Goal: Task Accomplishment & Management: Manage account settings

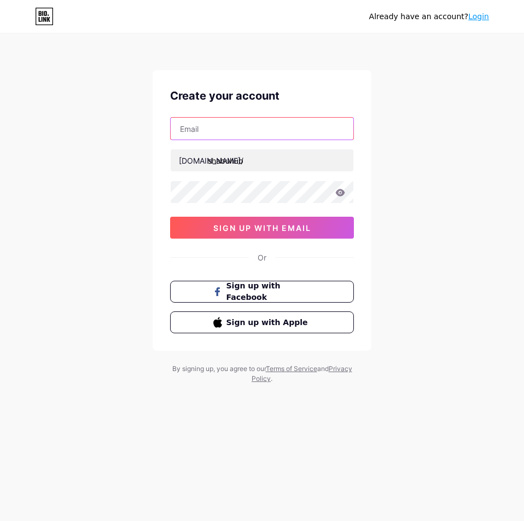
click at [259, 126] on input "text" at bounding box center [262, 129] width 183 height 22
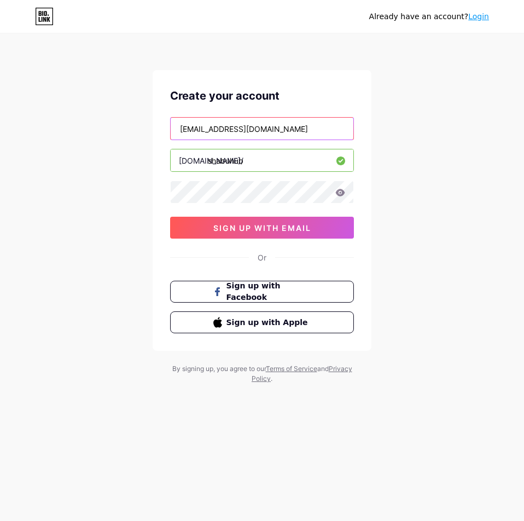
type input "[EMAIL_ADDRESS][DOMAIN_NAME]"
click at [385, 121] on div "Already have an account? Login Create your account [EMAIL_ADDRESS][DOMAIN_NAME]…" at bounding box center [262, 209] width 524 height 419
click at [450, 167] on div "Already have an account? Login Create your account [EMAIL_ADDRESS][DOMAIN_NAME]…" at bounding box center [262, 209] width 524 height 419
click at [345, 191] on icon at bounding box center [340, 193] width 10 height 8
click at [441, 167] on div "Already have an account? Login Create your account [EMAIL_ADDRESS][DOMAIN_NAME]…" at bounding box center [262, 209] width 524 height 419
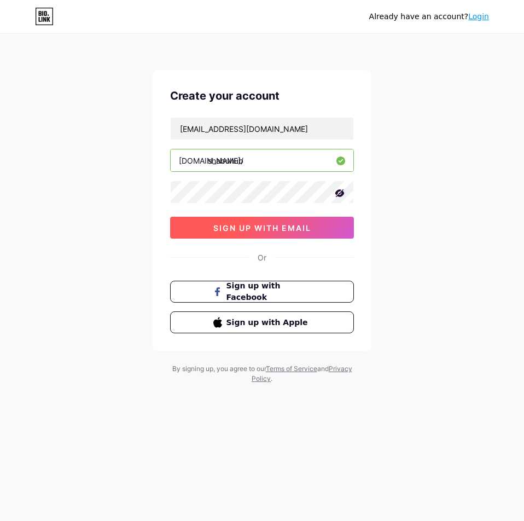
click at [295, 225] on span "sign up with email" at bounding box center [262, 227] width 98 height 9
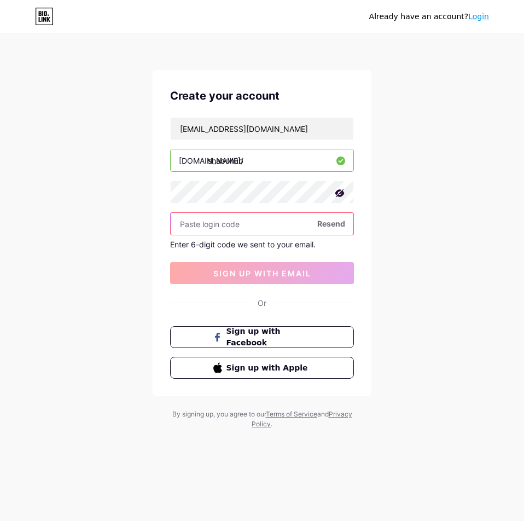
click at [199, 220] on input "text" at bounding box center [262, 224] width 183 height 22
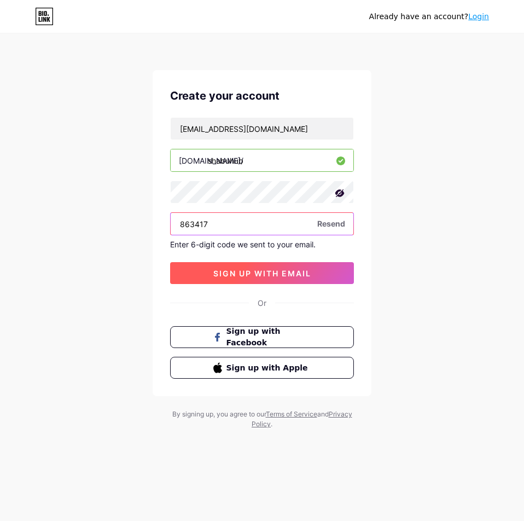
type input "863417"
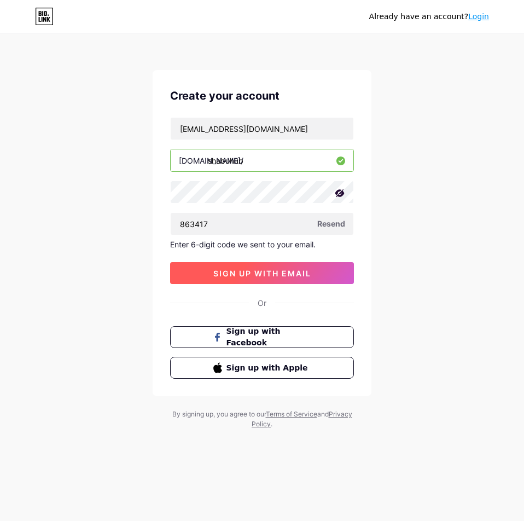
click at [256, 278] on button "sign up with email" at bounding box center [262, 273] width 184 height 22
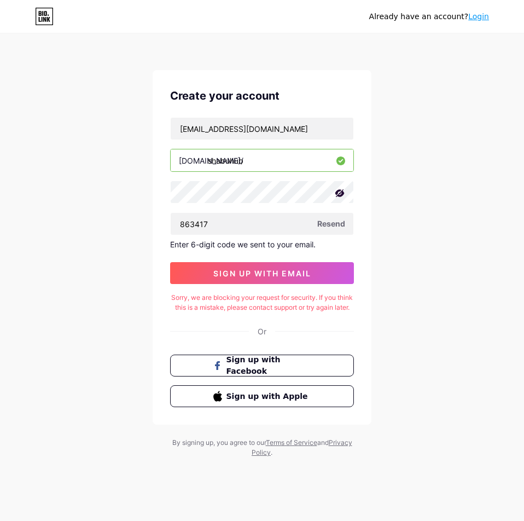
click at [250, 300] on div "Sorry, we are blocking your request for security. If you think this is a mistak…" at bounding box center [262, 303] width 184 height 20
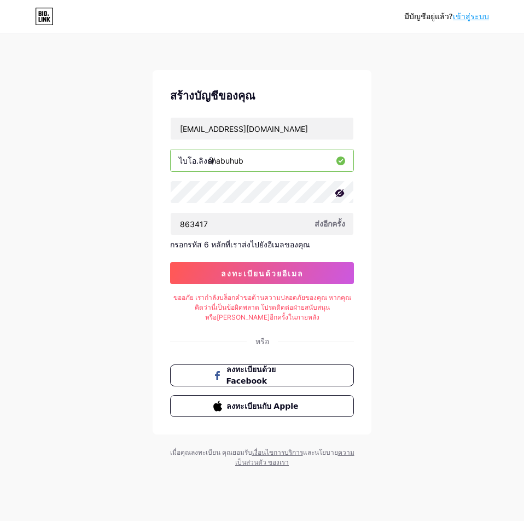
drag, startPoint x: 436, startPoint y: 235, endPoint x: 425, endPoint y: 242, distance: 13.1
click at [436, 235] on div "มีบัญชีอยู่แล้ว? เข้าสู่ระบบ สร้างบัญชีของคุณ [EMAIL_ADDRESS][DOMAIN_NAME] ไบโอ…" at bounding box center [262, 251] width 524 height 502
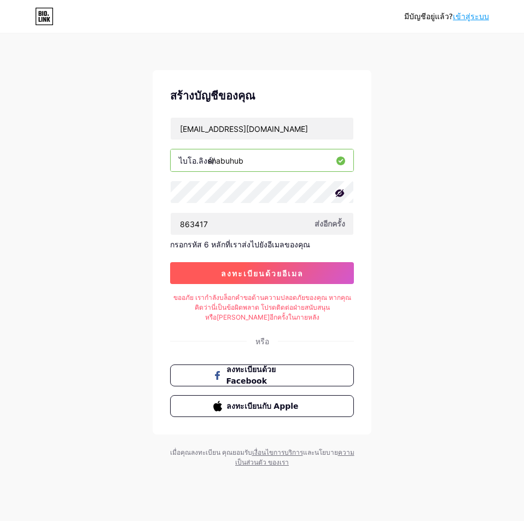
click at [310, 277] on button "ลงทะเบียนด้วยอีเมล" at bounding box center [262, 273] width 184 height 22
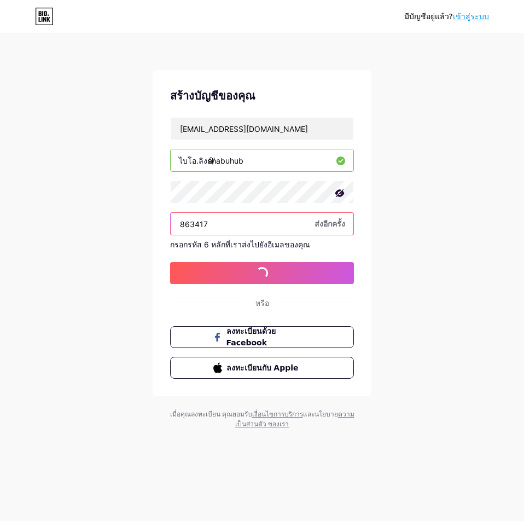
click at [237, 217] on input "863417" at bounding box center [262, 224] width 183 height 22
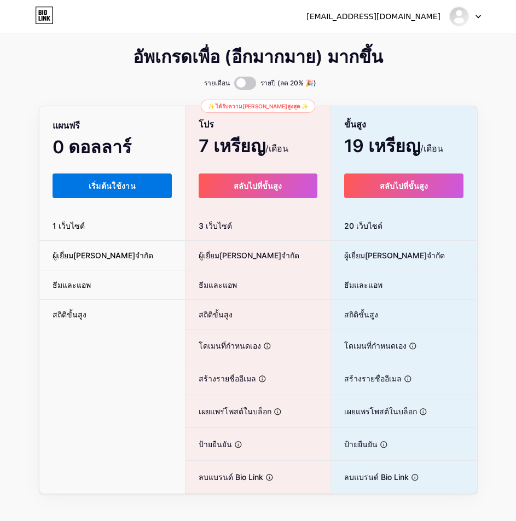
click at [131, 187] on font "เริ่มต้นใช้งาน" at bounding box center [113, 185] width 48 height 9
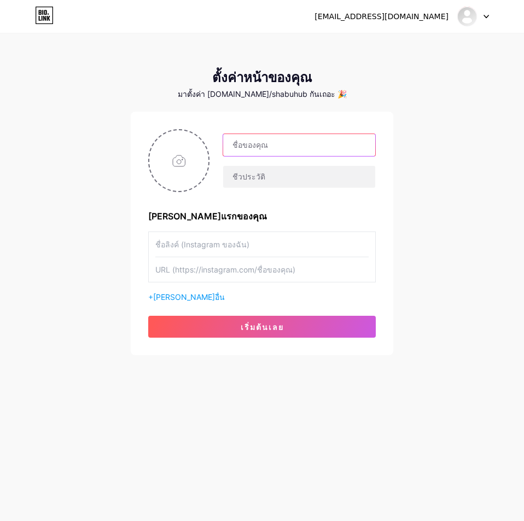
click at [265, 149] on input "text" at bounding box center [299, 145] width 152 height 22
type input "SHABUHUB"
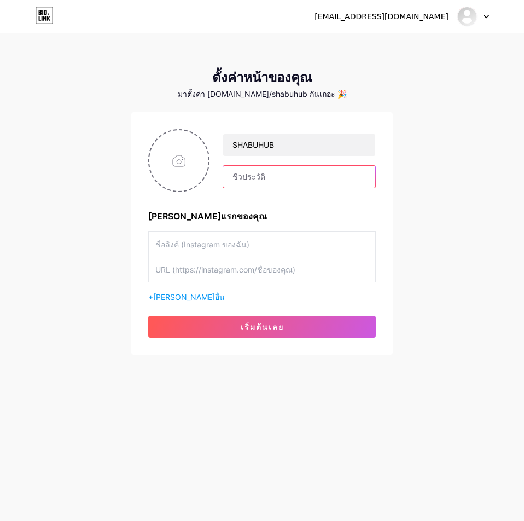
click at [235, 173] on input "text" at bounding box center [299, 177] width 152 height 22
click at [310, 176] on input "ร้านชาบูบุฟเฟต์ ราคา 313.- NET.จบ ครบ ราคาเดียว" at bounding box center [299, 177] width 152 height 22
type input "ร้านชาบูบุฟเฟต์ ราคา 313.- NET. จบ ครบ ราคาเดียว"
click at [199, 248] on input "text" at bounding box center [261, 244] width 213 height 25
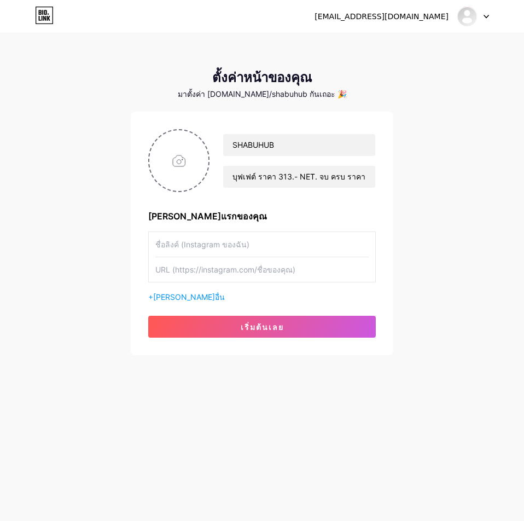
scroll to position [0, 0]
click at [200, 260] on input "text" at bounding box center [261, 269] width 213 height 25
click at [186, 294] on font "[PERSON_NAME]อื่น" at bounding box center [189, 296] width 72 height 9
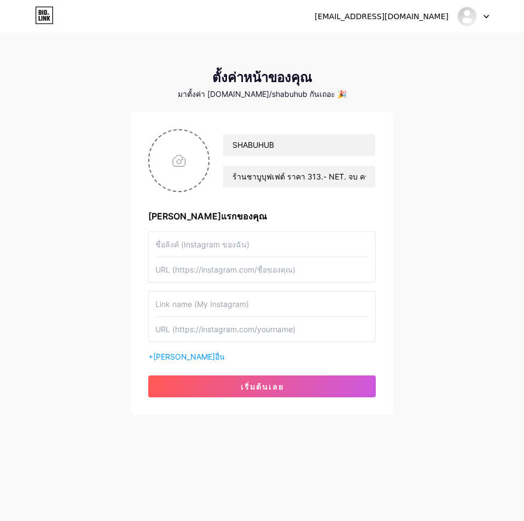
click at [185, 300] on input "text" at bounding box center [261, 304] width 213 height 25
click at [146, 329] on div "SHABUHUB ร้านชาบูบุฟเฟต์ ราคา 313.- NET. จบ ครบ ราคาเดียว [PERSON_NAME]แรกของคุ…" at bounding box center [262, 263] width 263 height 303
click at [161, 351] on div "+ [PERSON_NAME]อื่น" at bounding box center [262, 356] width 228 height 11
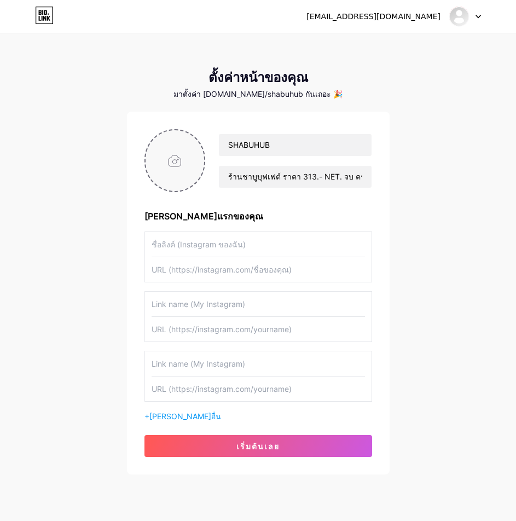
click at [177, 162] on input "file" at bounding box center [175, 160] width 59 height 61
type input "C:\fakepath\97060_0.jpg"
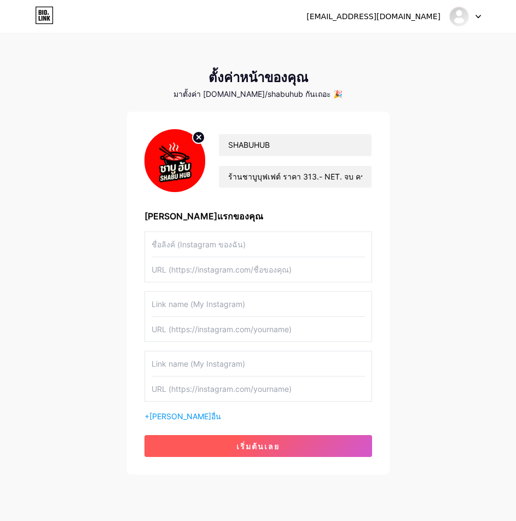
click at [224, 448] on button "เริ่มต้นเลย" at bounding box center [258, 446] width 228 height 22
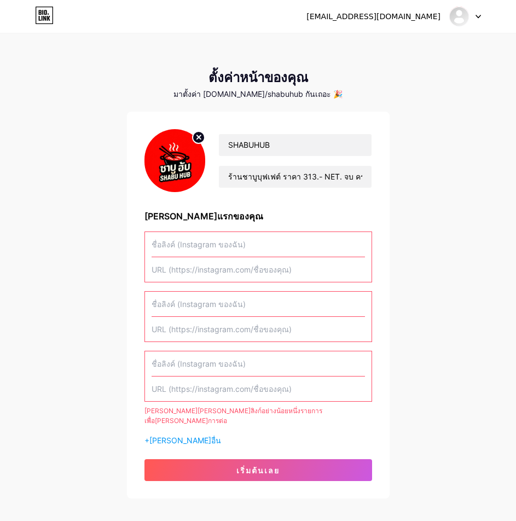
click at [225, 263] on input "text" at bounding box center [258, 269] width 213 height 25
click at [247, 328] on input "text" at bounding box center [258, 329] width 213 height 25
drag, startPoint x: 231, startPoint y: 359, endPoint x: 225, endPoint y: 375, distance: 17.0
click at [231, 361] on input "text" at bounding box center [258, 363] width 213 height 25
drag, startPoint x: 220, startPoint y: 381, endPoint x: 205, endPoint y: 381, distance: 15.3
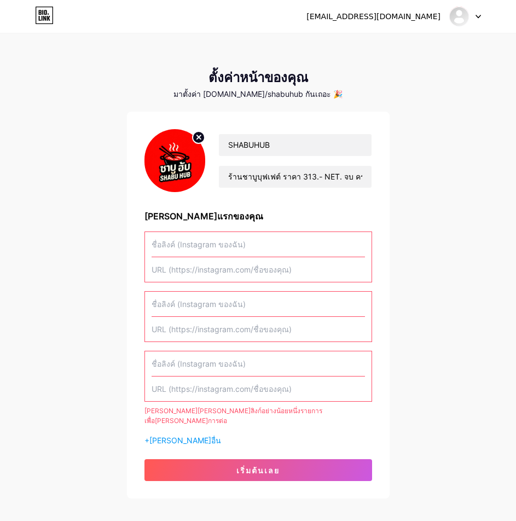
click at [205, 381] on input "text" at bounding box center [258, 388] width 213 height 25
click at [184, 283] on div "[PERSON_NAME][PERSON_NAME]ลิงก์อย่างน้อยหนึ่งรายการเพื่อ[PERSON_NAME]การต่อ + […" at bounding box center [258, 338] width 228 height 214
click at [190, 272] on input "text" at bounding box center [258, 269] width 213 height 25
click at [212, 276] on input "text" at bounding box center [258, 269] width 213 height 25
paste input "[URL][DOMAIN_NAME]"
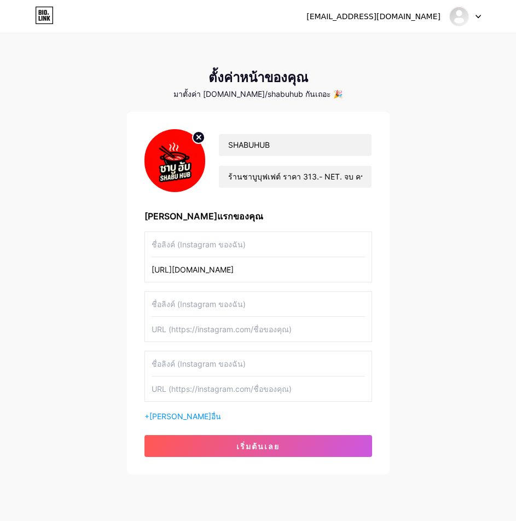
type input "[URL][DOMAIN_NAME]"
click at [222, 246] on input "text" at bounding box center [258, 244] width 213 height 25
type input "ศ"
type input "LINE"
click at [259, 299] on input "text" at bounding box center [258, 304] width 213 height 25
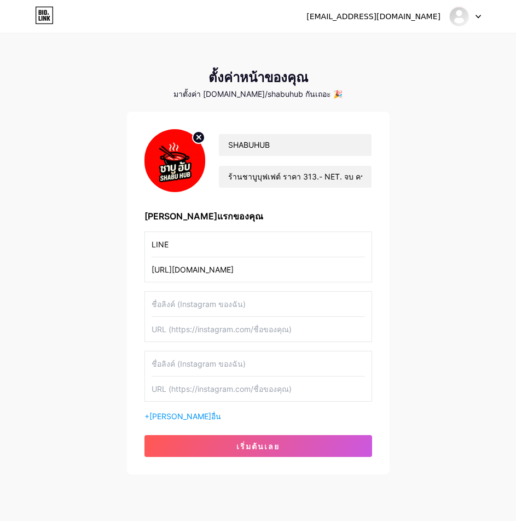
type input "f"
type input "FACEBOOK"
click at [396, 258] on div "[EMAIL_ADDRESS][DOMAIN_NAME] แดชบอร์ด ออกจากระบบ ตั้งค่าหน้าของคุณ มาตั้งค่า [D…" at bounding box center [258, 254] width 516 height 509
click at [212, 332] on input "text" at bounding box center [258, 329] width 213 height 25
paste input "[URL][DOMAIN_NAME]"
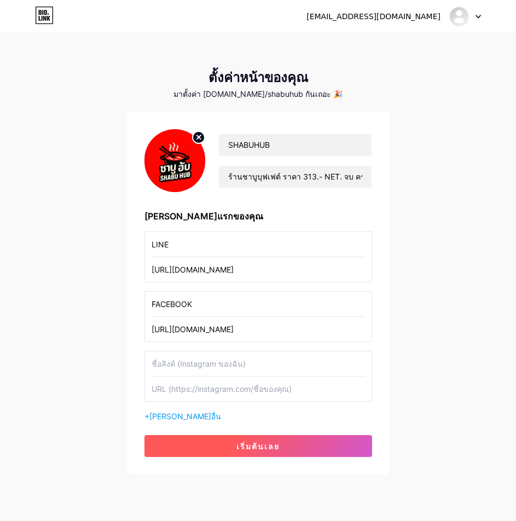
type input "[URL][DOMAIN_NAME]"
click at [288, 436] on button "เริ่มต้นเลย" at bounding box center [258, 446] width 228 height 22
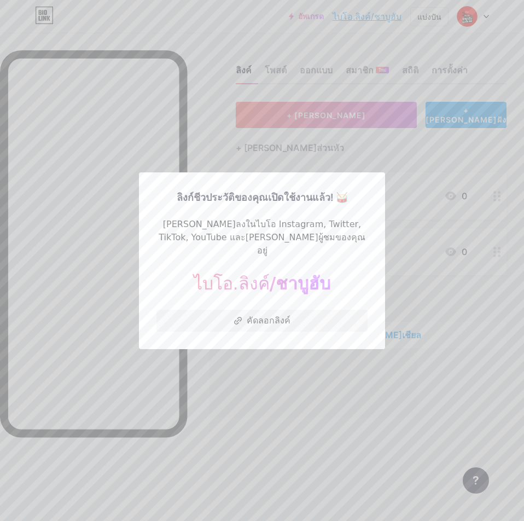
click at [223, 373] on div at bounding box center [262, 260] width 524 height 521
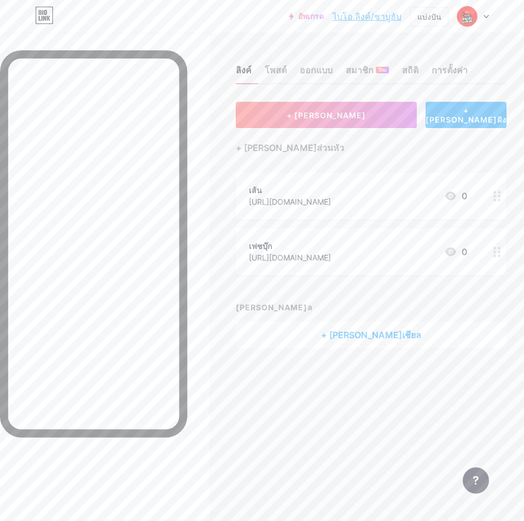
click at [281, 193] on div "เส้น" at bounding box center [290, 189] width 82 height 11
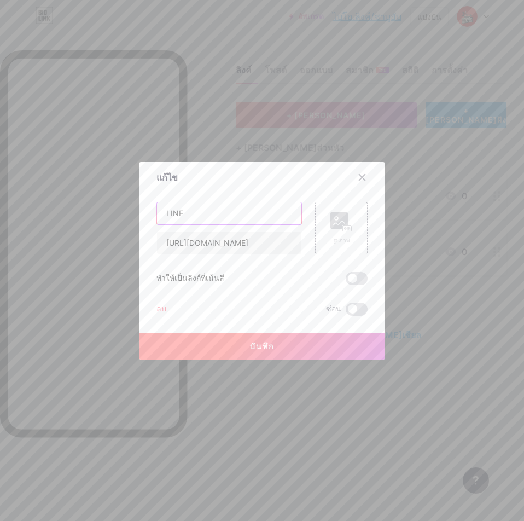
click at [259, 212] on input "LINE" at bounding box center [229, 213] width 144 height 22
drag, startPoint x: 259, startPoint y: 212, endPoint x: 82, endPoint y: 210, distance: 176.7
click at [82, 210] on div "แก้ไข เนื้อหา [PERSON_NAME]ทูป [PERSON_NAME]วิดีโอ YouTube โดยไม่ต้องออกจากหน้า…" at bounding box center [262, 260] width 524 height 521
click at [426, 337] on div at bounding box center [262, 260] width 524 height 521
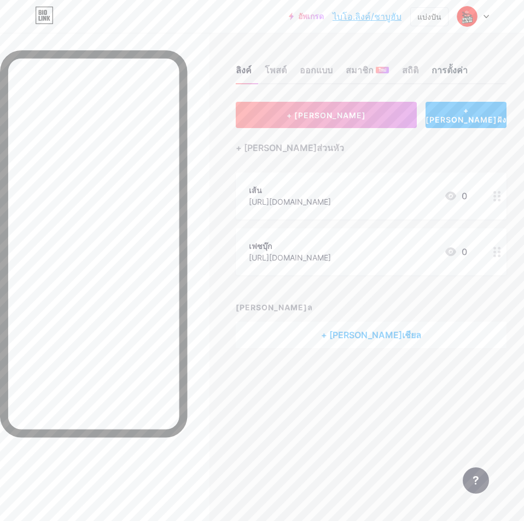
click at [457, 72] on font "การตั้งค่า" at bounding box center [450, 70] width 36 height 11
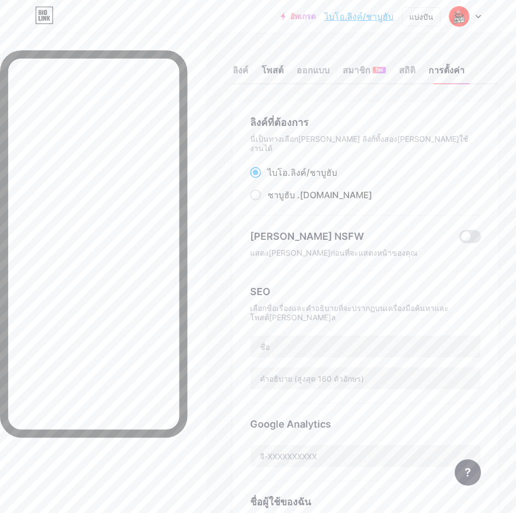
click at [283, 67] on font "โพสต์" at bounding box center [273, 70] width 22 height 11
click at [246, 74] on font "ลิงค์" at bounding box center [241, 70] width 16 height 11
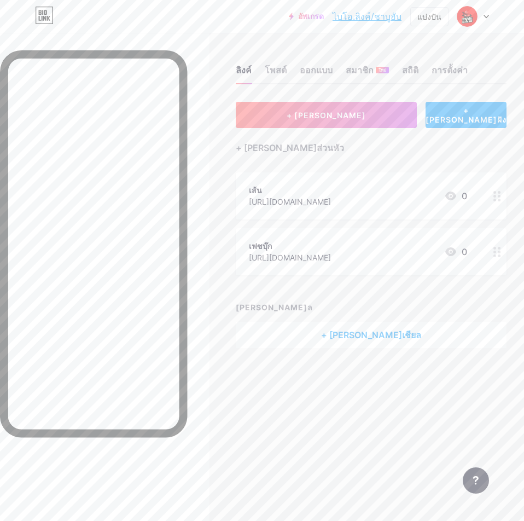
click at [377, 208] on div "เส้น [URL][DOMAIN_NAME] 0" at bounding box center [371, 195] width 271 height 47
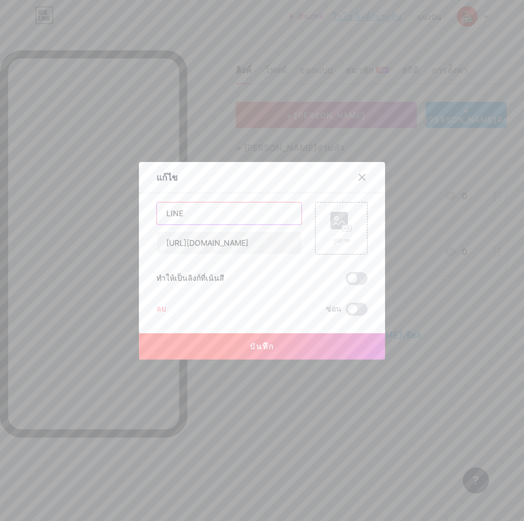
click at [270, 210] on input "LINE" at bounding box center [229, 213] width 144 height 22
type input "LINE MAN"
click at [346, 278] on span at bounding box center [357, 278] width 22 height 13
click at [346, 281] on input "checkbox" at bounding box center [346, 281] width 0 height 0
click at [293, 355] on button "บันทึก" at bounding box center [262, 346] width 246 height 26
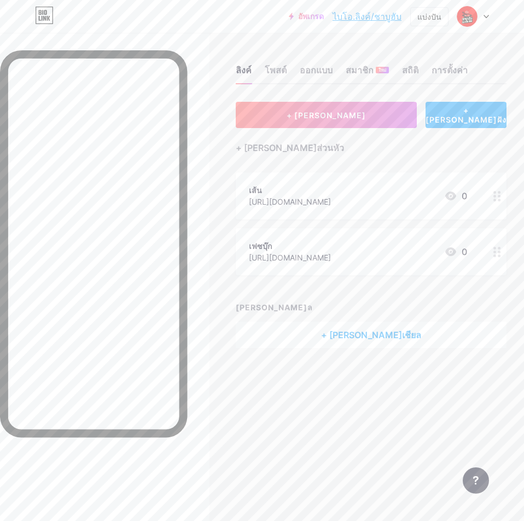
click at [504, 254] on div at bounding box center [497, 251] width 19 height 47
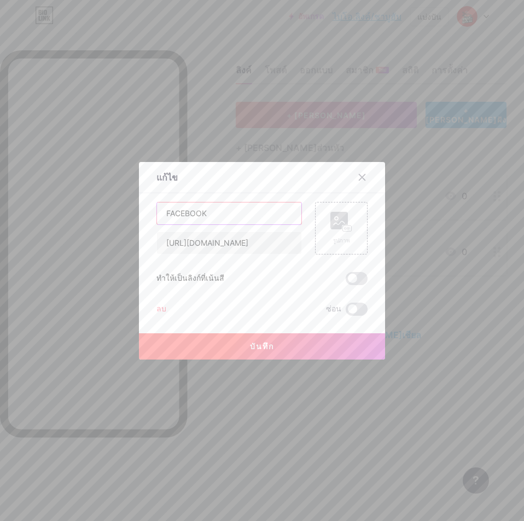
click at [255, 219] on input "FACEBOOK" at bounding box center [229, 213] width 144 height 22
type input "g"
type input "GARB"
click at [352, 280] on span at bounding box center [357, 278] width 22 height 13
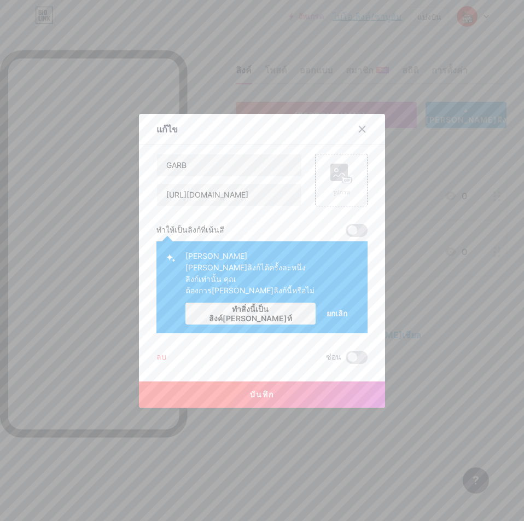
click at [330, 309] on font "ยกเลิก" at bounding box center [337, 313] width 21 height 9
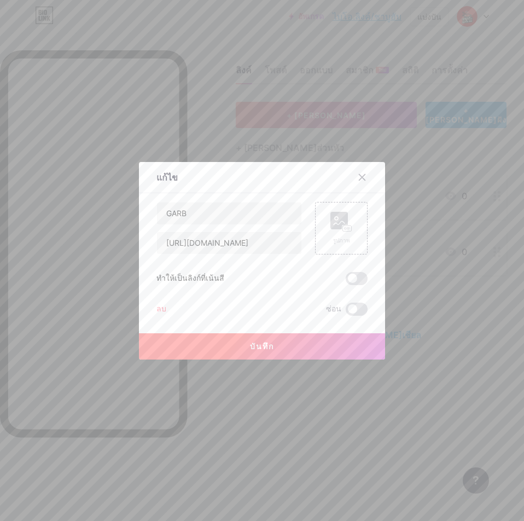
click at [363, 277] on span at bounding box center [357, 278] width 22 height 13
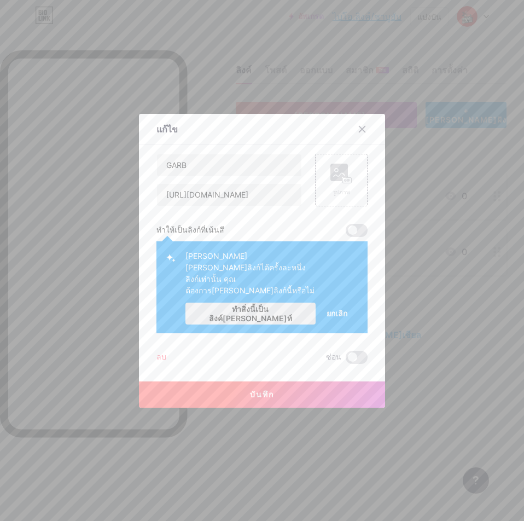
click at [297, 305] on button "ทำสิ่งนี้เป็นลิงค์[PERSON_NAME]ท์" at bounding box center [250, 314] width 130 height 22
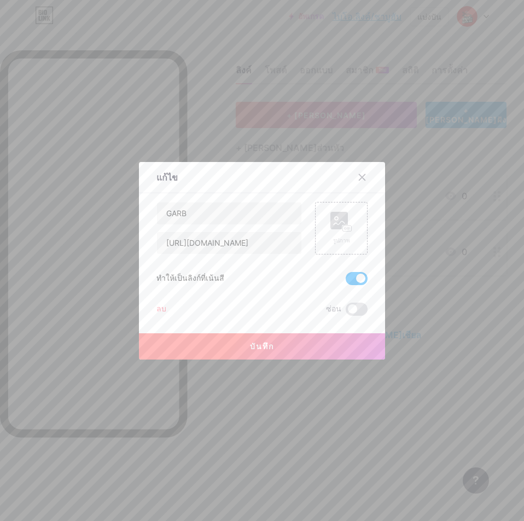
click at [294, 352] on button "บันทึก" at bounding box center [262, 346] width 246 height 26
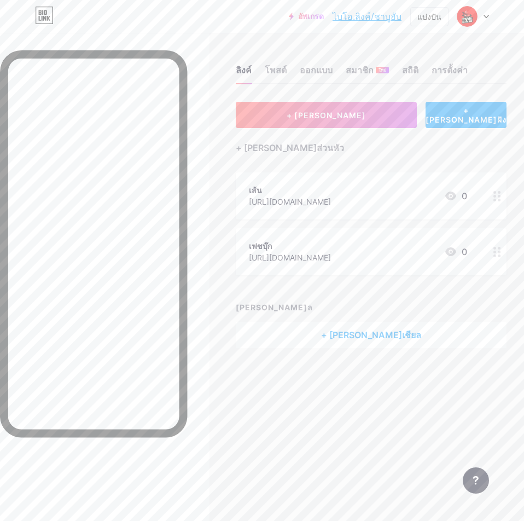
click at [492, 200] on div at bounding box center [497, 195] width 19 height 47
click at [420, 274] on div at bounding box center [262, 260] width 524 height 521
click at [488, 253] on div at bounding box center [497, 251] width 19 height 47
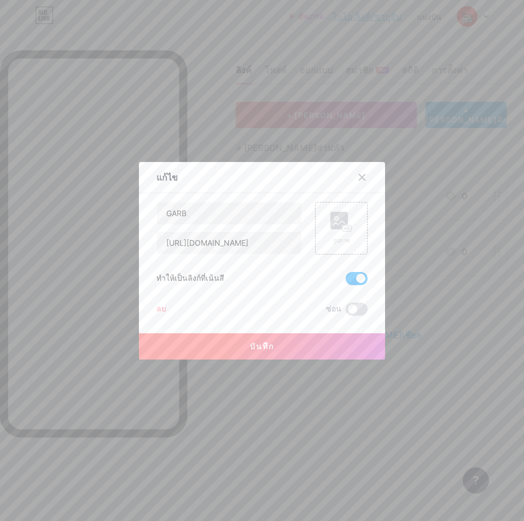
click at [340, 281] on div "ทำให้เป็นลิงก์ที่เน้นสี" at bounding box center [261, 278] width 211 height 13
click at [355, 286] on div "GARB [URL][DOMAIN_NAME] รูปภาพ ทำให้เป็นลิงก์ที่เน้นสี ลบ ซ่อน บันทึก" at bounding box center [261, 259] width 211 height 114
click at [353, 283] on span at bounding box center [357, 278] width 22 height 13
click at [346, 281] on input "checkbox" at bounding box center [346, 281] width 0 height 0
click at [328, 340] on button "บันทึก" at bounding box center [262, 346] width 246 height 26
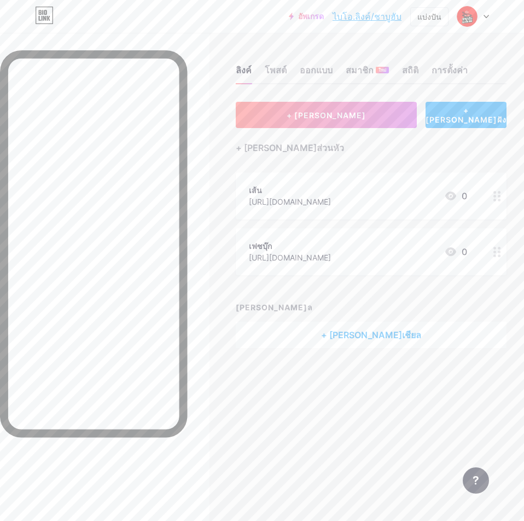
click at [364, 325] on div "+ [PERSON_NAME]เชียล" at bounding box center [371, 335] width 271 height 26
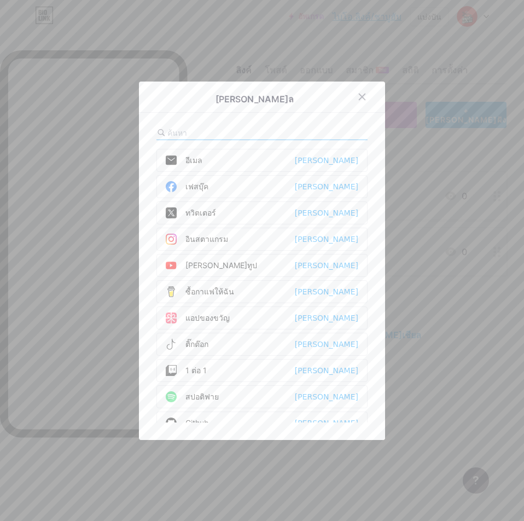
click at [338, 182] on div "เฟสบุ๊ค [PERSON_NAME]" at bounding box center [261, 186] width 211 height 23
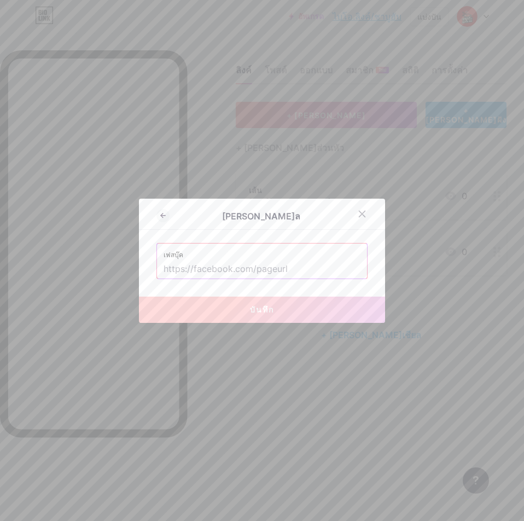
click at [273, 271] on input "text" at bounding box center [262, 269] width 197 height 19
paste input "[URL][DOMAIN_NAME]"
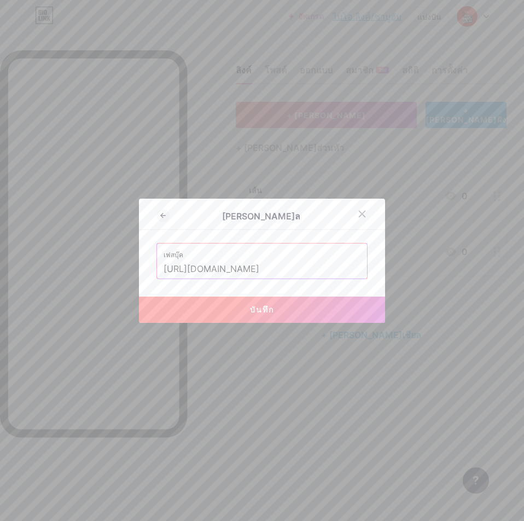
type input "[URL][DOMAIN_NAME]"
click at [274, 306] on button "บันทึก" at bounding box center [262, 310] width 246 height 26
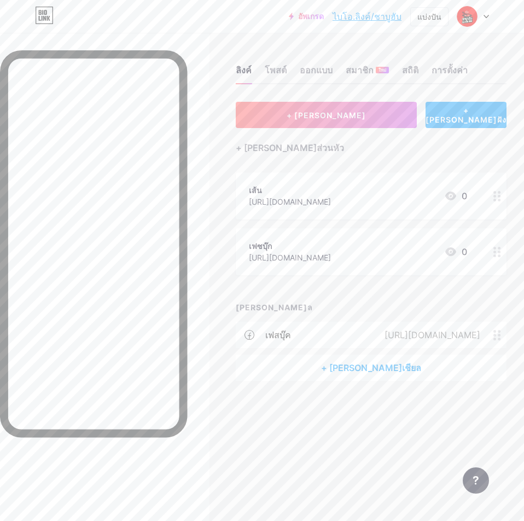
click at [338, 381] on div "+ [PERSON_NAME]เชียล" at bounding box center [371, 368] width 271 height 26
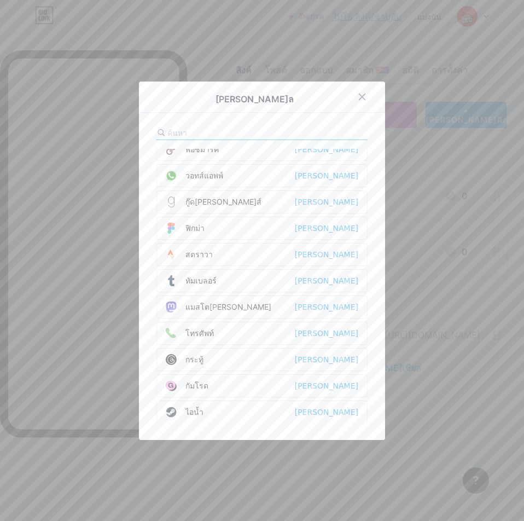
click at [231, 134] on input "text" at bounding box center [227, 132] width 121 height 11
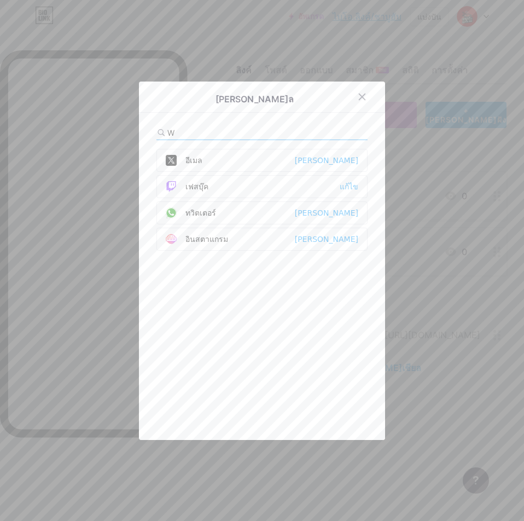
scroll to position [0, 0]
drag, startPoint x: 230, startPoint y: 134, endPoint x: 147, endPoint y: 133, distance: 83.2
click at [147, 133] on div "[PERSON_NAME]ล W อีเมล [PERSON_NAME] เฟสบุ๊ค แก้ไข ทวิตเตอร์ [PERSON_NAME] อินส…" at bounding box center [262, 261] width 246 height 358
drag, startPoint x: 217, startPoint y: 132, endPoint x: 149, endPoint y: 132, distance: 67.8
click at [149, 132] on div "[PERSON_NAME]ล LI อีเมล [PERSON_NAME]" at bounding box center [262, 261] width 246 height 358
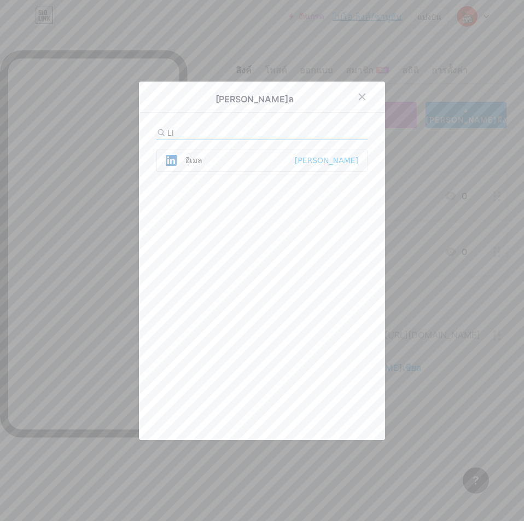
type input """
type input "W"
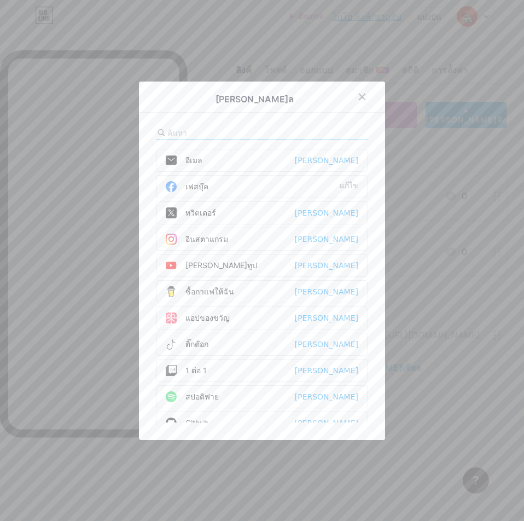
type input "ไ"
click at [235, 245] on div "อินสตาแกรม [PERSON_NAME]" at bounding box center [261, 239] width 211 height 23
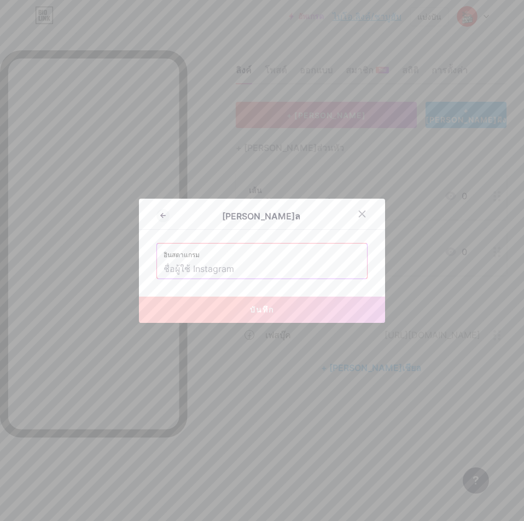
click at [224, 271] on input "text" at bounding box center [262, 269] width 197 height 19
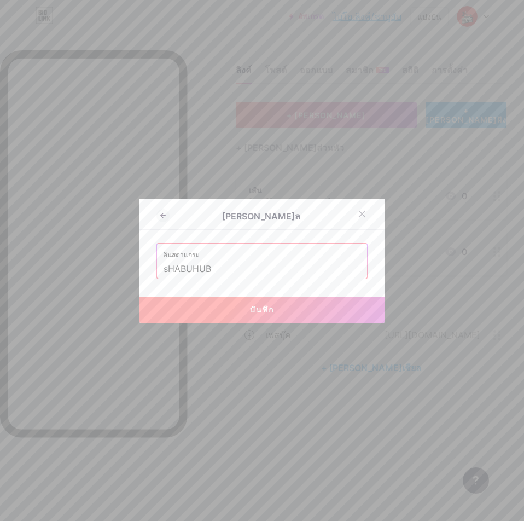
drag, startPoint x: 227, startPoint y: 270, endPoint x: 97, endPoint y: 270, distance: 130.2
click at [97, 270] on div "[PERSON_NAME]ล อินสตาแกรม sHABUHUB บันทึก" at bounding box center [262, 260] width 524 height 521
click at [182, 306] on button "บันทึก" at bounding box center [262, 310] width 246 height 26
type input "[URL][DOMAIN_NAME]"
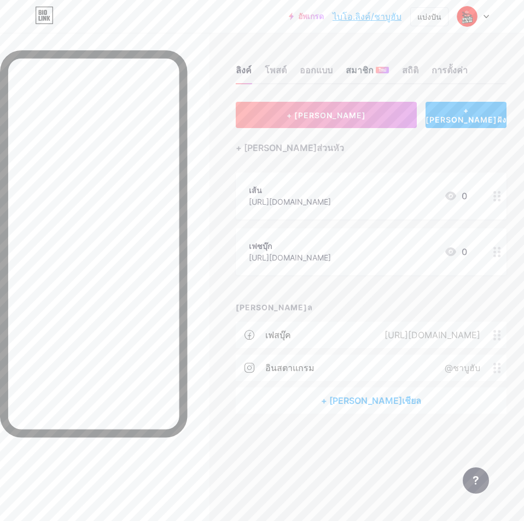
click at [386, 70] on font "ใหม่" at bounding box center [383, 69] width 8 height 5
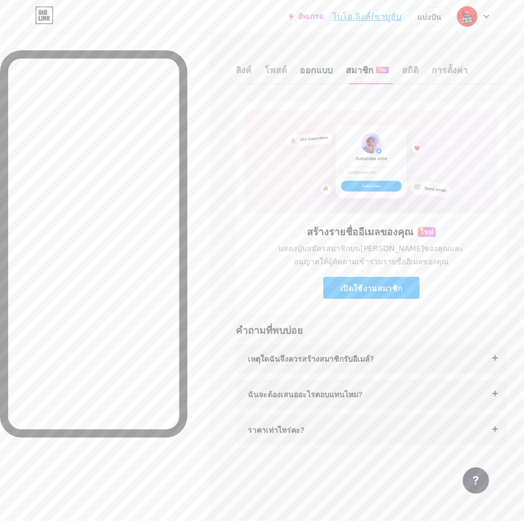
click at [330, 69] on font "ออกแบบ" at bounding box center [316, 70] width 33 height 11
click at [287, 74] on font "โพสต์" at bounding box center [276, 70] width 22 height 11
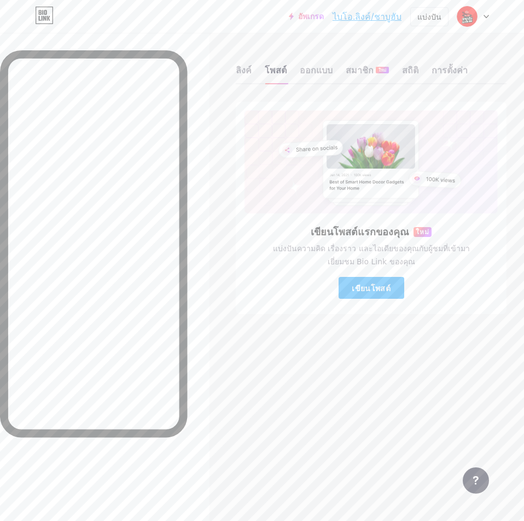
click at [428, 71] on div "ลิงค์ โพสต์ ออกแบบ สมาชิก ใหม่ สถิติ การตั้งค่า" at bounding box center [371, 65] width 271 height 38
click at [419, 69] on font "สถิติ" at bounding box center [410, 70] width 16 height 11
click at [241, 67] on font "ลิงค์" at bounding box center [244, 70] width 16 height 11
